Goal: Task Accomplishment & Management: Use online tool/utility

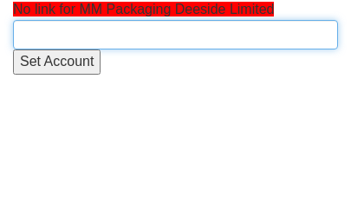
click at [75, 33] on input "text" at bounding box center [175, 34] width 325 height 29
click at [61, 30] on input "text" at bounding box center [175, 34] width 325 height 29
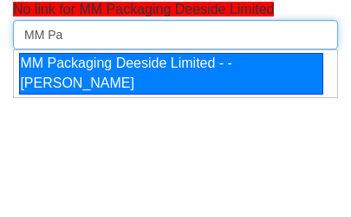
click at [207, 86] on div "MM Packaging Deeside Limited - - Tracy Hughes" at bounding box center [171, 74] width 304 height 42
type input "MM Packaging Deeside Limited - - Tracy Hughes"
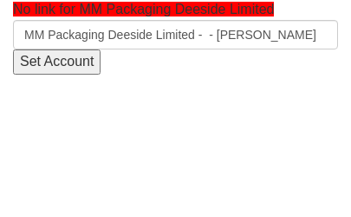
click at [75, 65] on input "Set Account" at bounding box center [57, 61] width 88 height 25
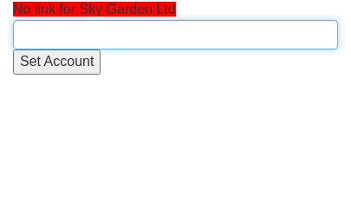
drag, startPoint x: 33, startPoint y: 35, endPoint x: 45, endPoint y: 35, distance: 12.1
click at [35, 35] on input "text" at bounding box center [175, 34] width 325 height 29
type input "Sky"
click at [107, 35] on input "text" at bounding box center [175, 34] width 325 height 29
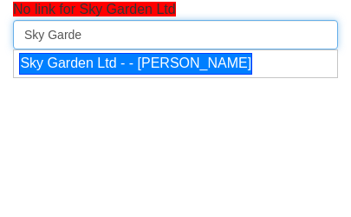
click at [95, 75] on div "Sky Garden Ltd - - [PERSON_NAME]" at bounding box center [135, 64] width 233 height 22
type input "Sky Garden Ltd - - [PERSON_NAME]"
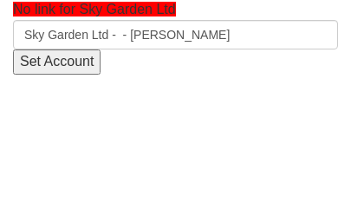
click at [67, 64] on input "Set Account" at bounding box center [57, 61] width 88 height 25
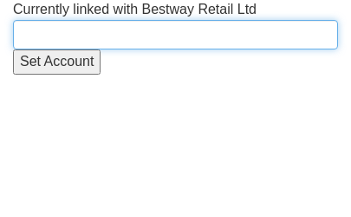
drag, startPoint x: 0, startPoint y: 0, endPoint x: 164, endPoint y: 31, distance: 166.8
click at [164, 31] on input "text" at bounding box center [175, 34] width 325 height 29
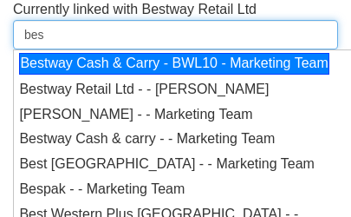
click at [216, 75] on div "Bestway Cash & Carry - BWL10 - Marketing Team" at bounding box center [174, 64] width 310 height 22
type input "Bestway Cash & Carry - BWL10 - Marketing Team"
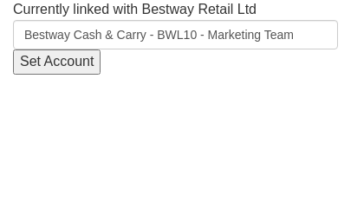
click at [49, 68] on input "Set Account" at bounding box center [57, 61] width 88 height 25
